Goal: Information Seeking & Learning: Learn about a topic

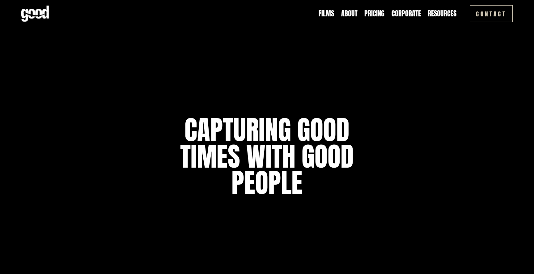
click at [381, 17] on link "Pricing" at bounding box center [374, 14] width 20 height 10
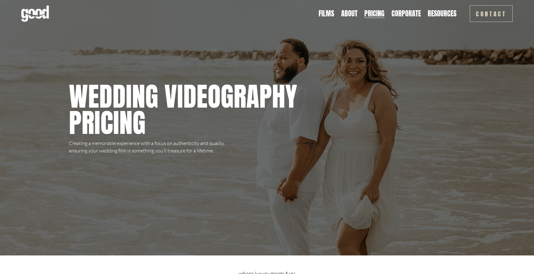
click at [352, 15] on link "About" at bounding box center [349, 14] width 16 height 10
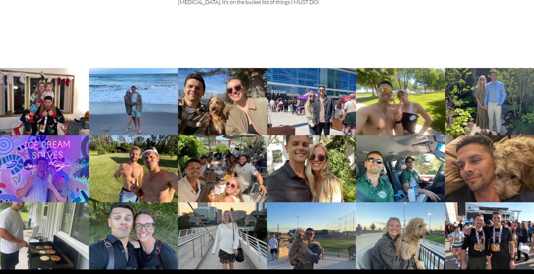
scroll to position [529, 0]
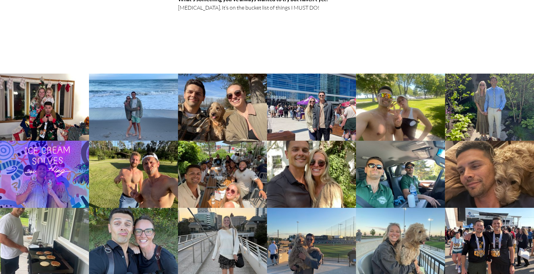
click at [224, 98] on img at bounding box center [222, 107] width 89 height 67
